Goal: Information Seeking & Learning: Find specific fact

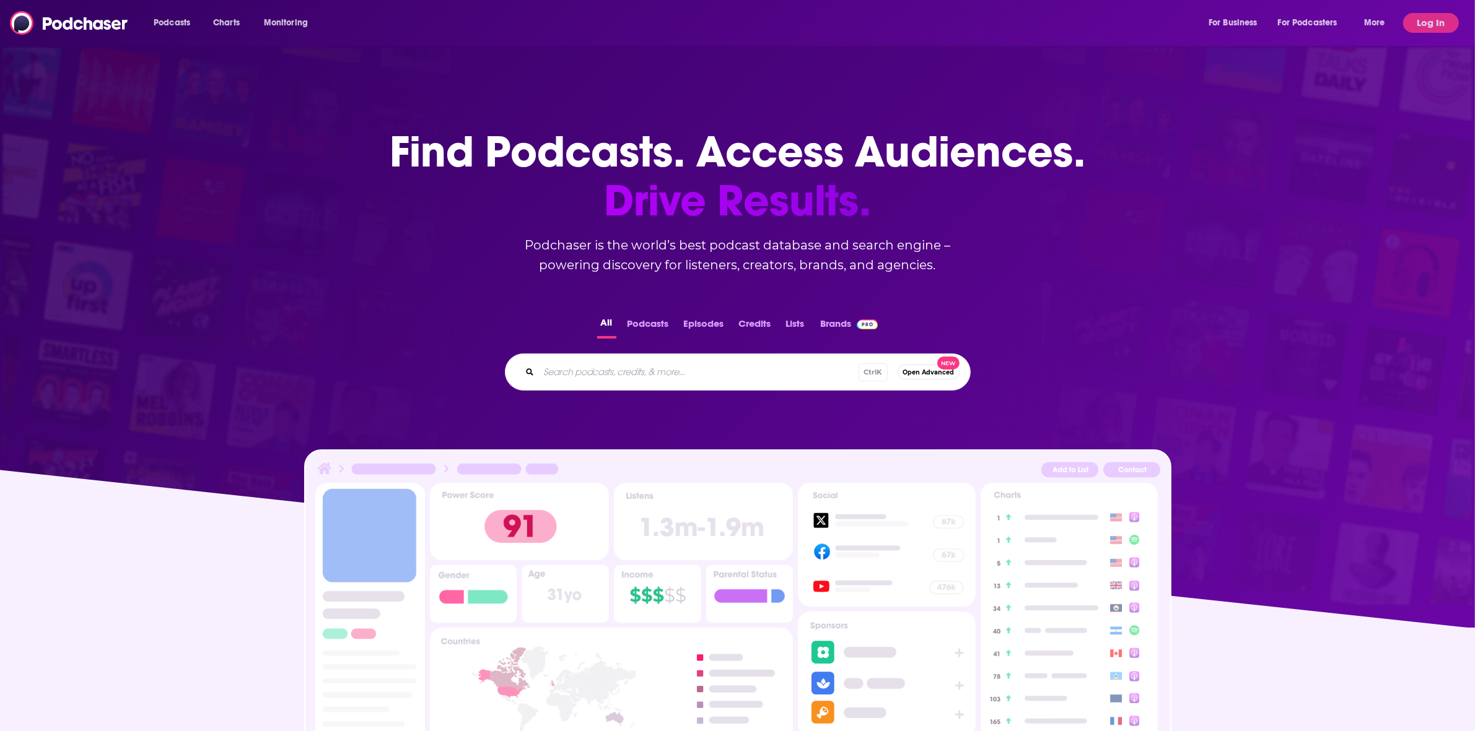
click at [1403, 19] on button "Log In" at bounding box center [1431, 23] width 56 height 20
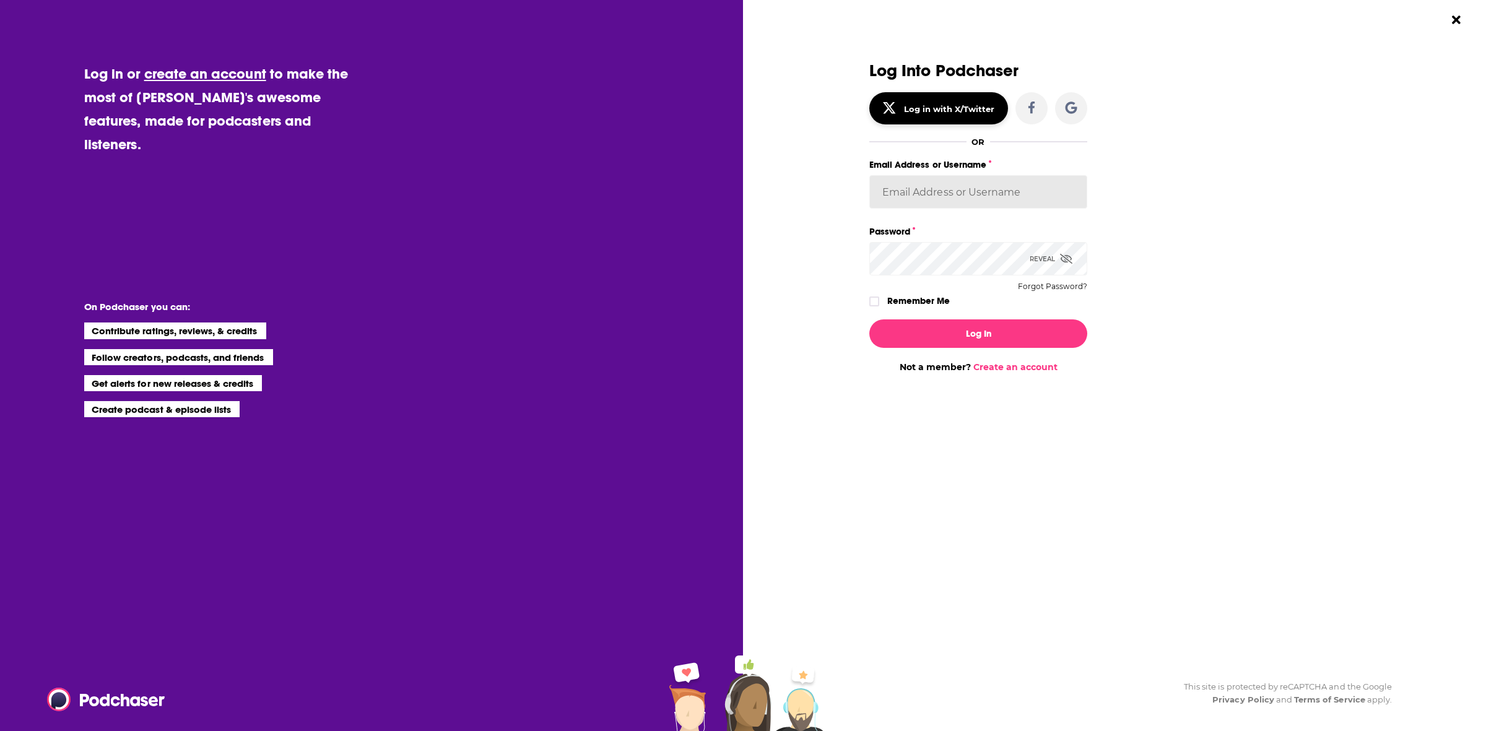
type input "[EMAIL_ADDRESS][DOMAIN_NAME]"
click at [954, 333] on button "Log In" at bounding box center [979, 334] width 218 height 28
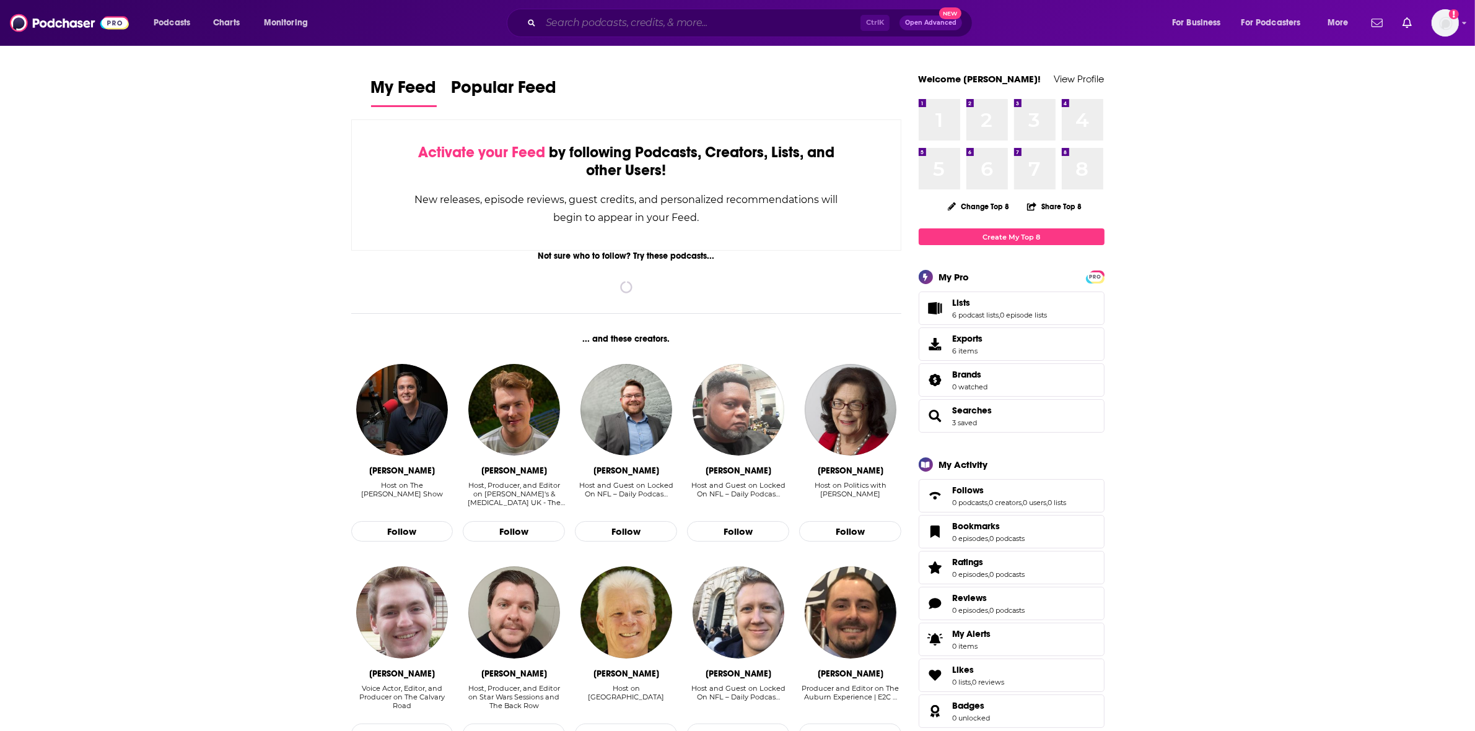
click at [637, 19] on input "Search podcasts, credits, & more..." at bounding box center [701, 23] width 320 height 20
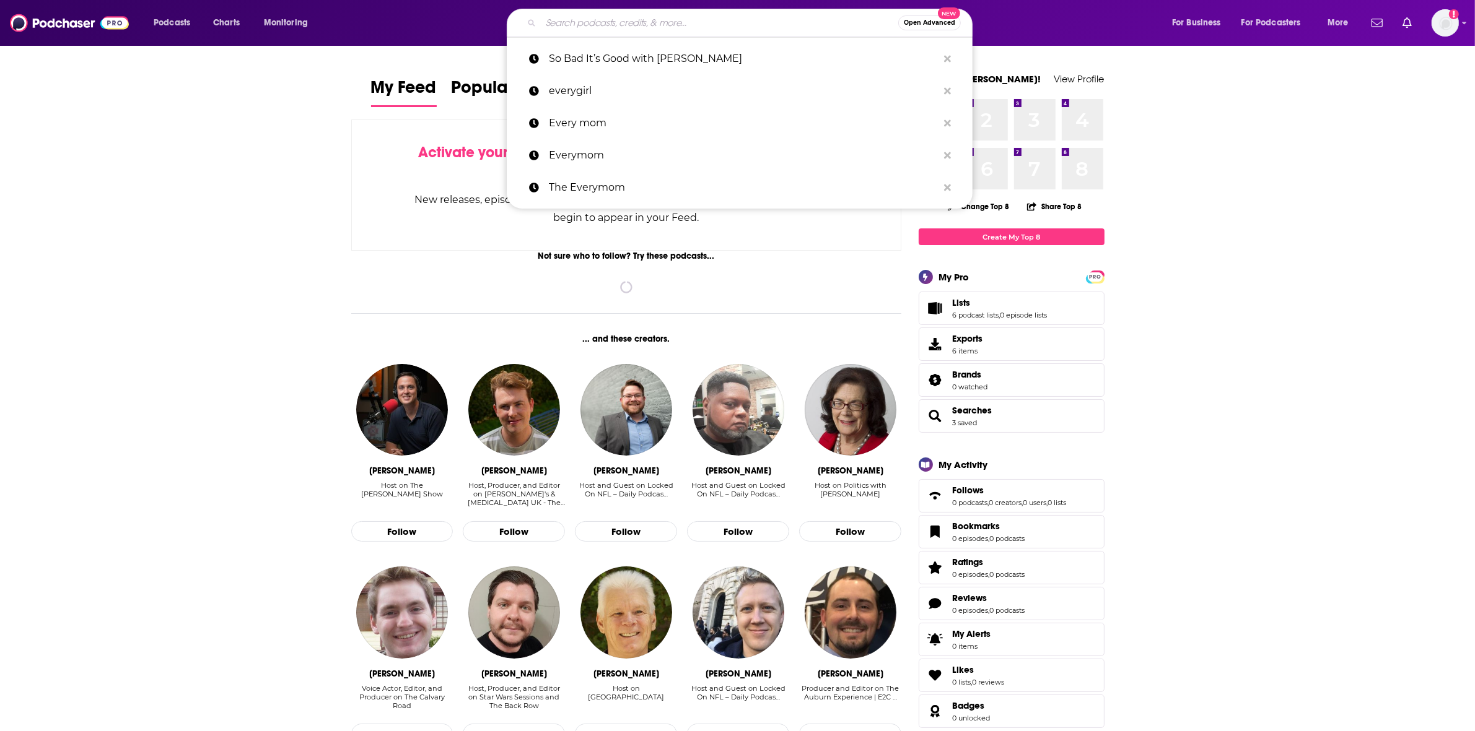
paste input "[PERSON_NAME]'s Breakdowns"
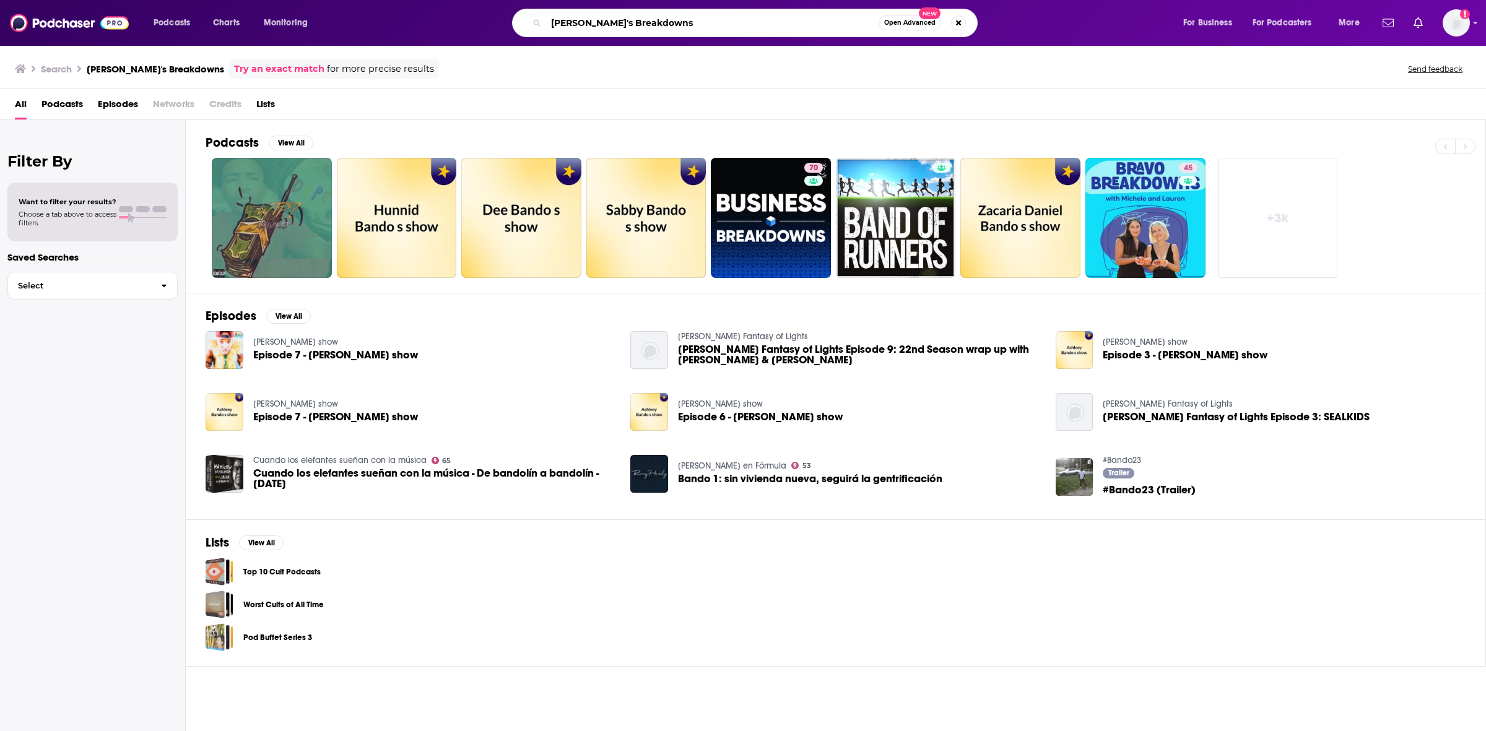
click at [581, 25] on input "[PERSON_NAME]'s Breakdowns" at bounding box center [712, 23] width 333 height 20
click at [679, 11] on div "[PERSON_NAME]'s Breakdowns Open Advanced New" at bounding box center [745, 23] width 466 height 28
click at [671, 27] on input "[PERSON_NAME]'s Breakdowns" at bounding box center [712, 23] width 333 height 20
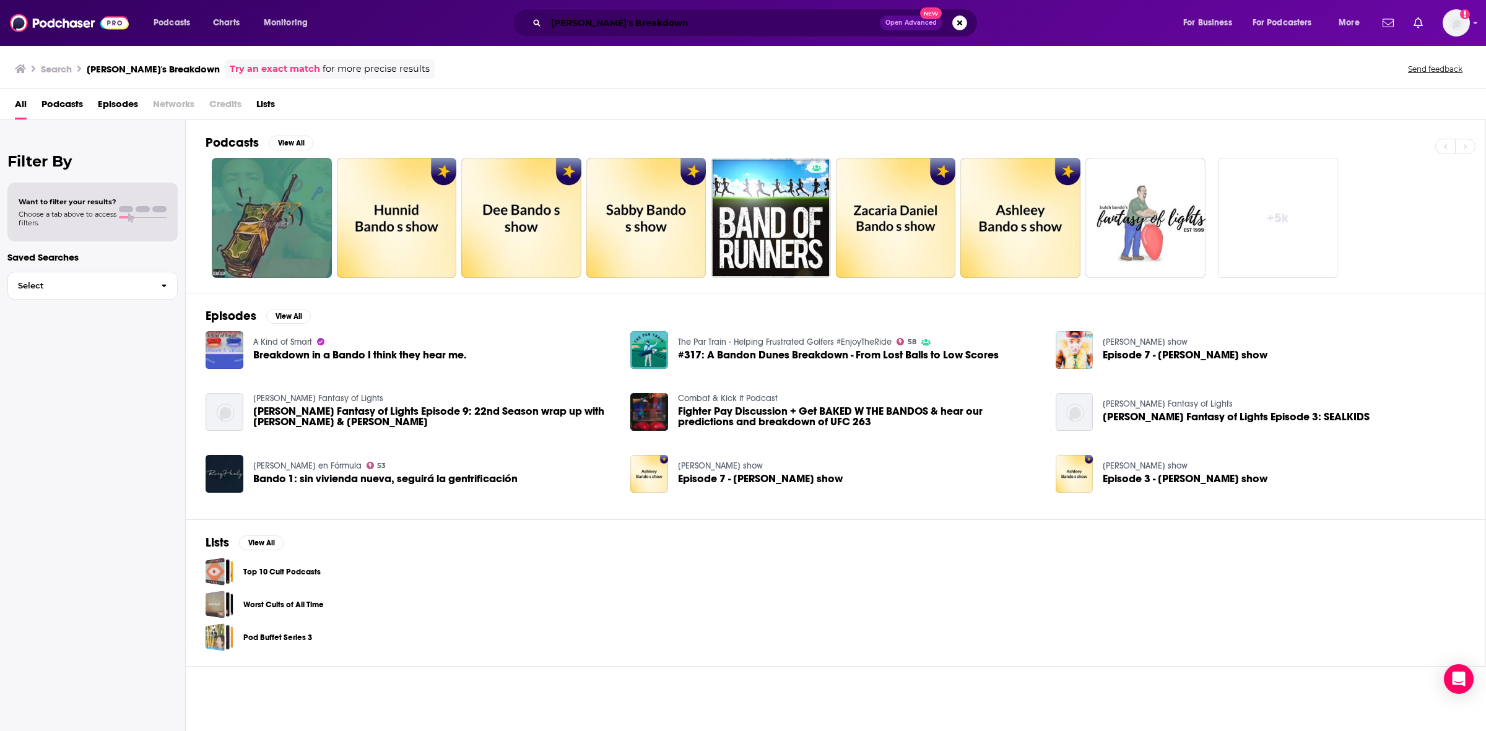
click at [586, 19] on input "[PERSON_NAME]'s Breakdown" at bounding box center [713, 23] width 334 height 20
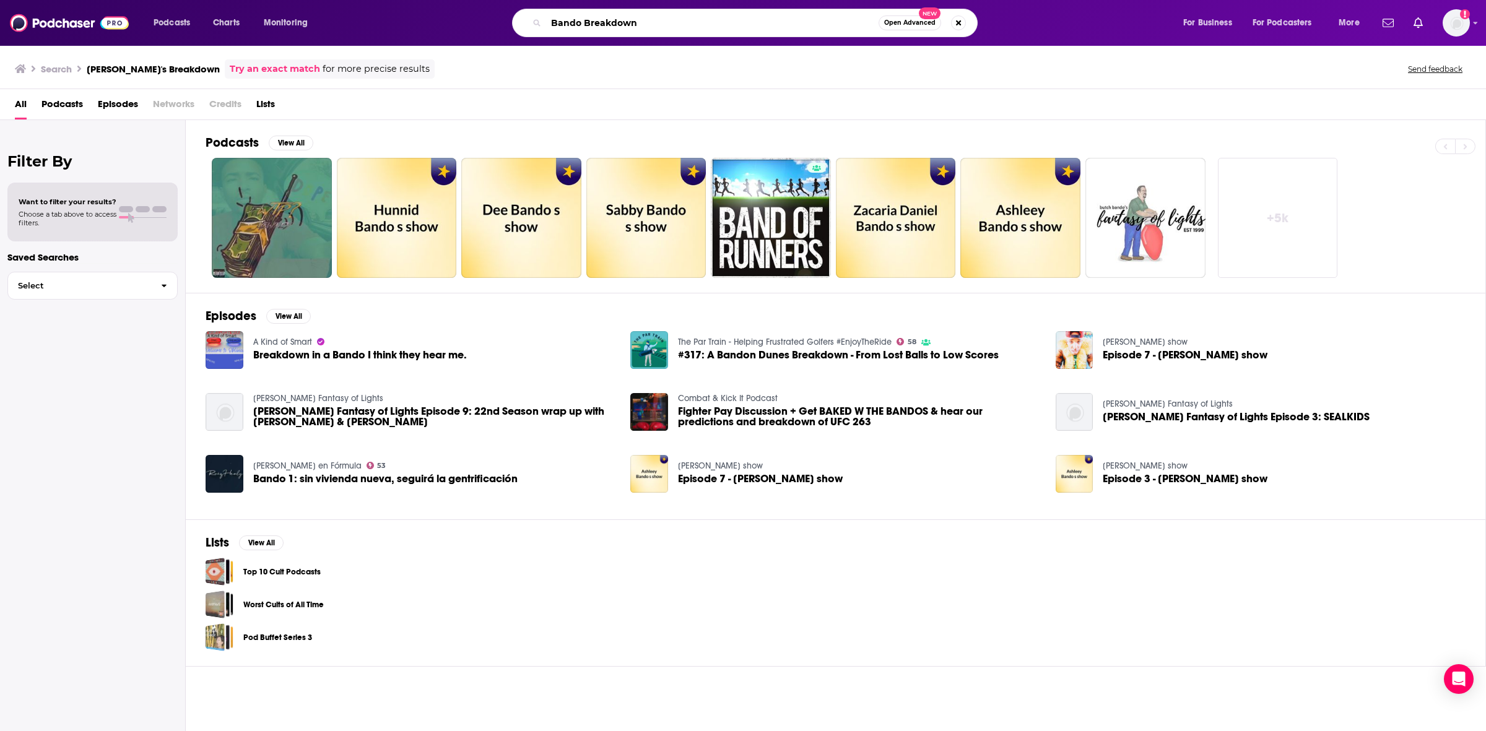
type input "Bando Breakdown"
